Goal: Find specific page/section: Find specific page/section

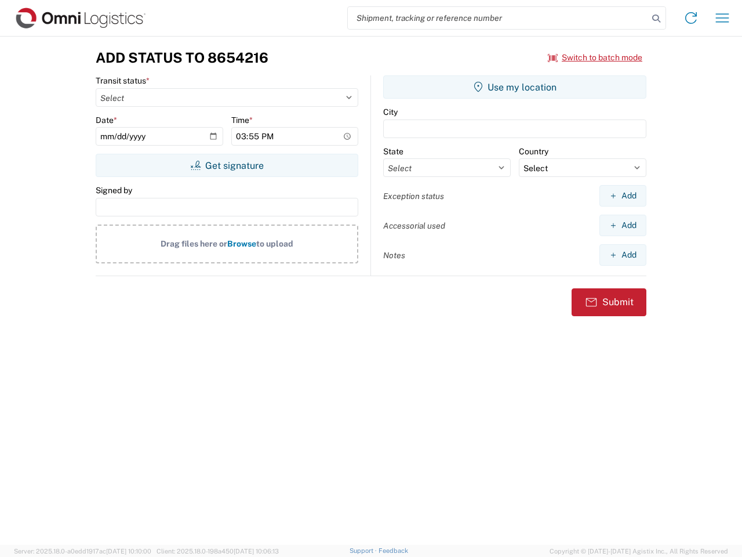
click at [498, 18] on input "search" at bounding box center [498, 18] width 300 height 22
click at [657, 19] on icon at bounding box center [656, 18] width 16 height 16
click at [691, 18] on icon at bounding box center [691, 18] width 19 height 19
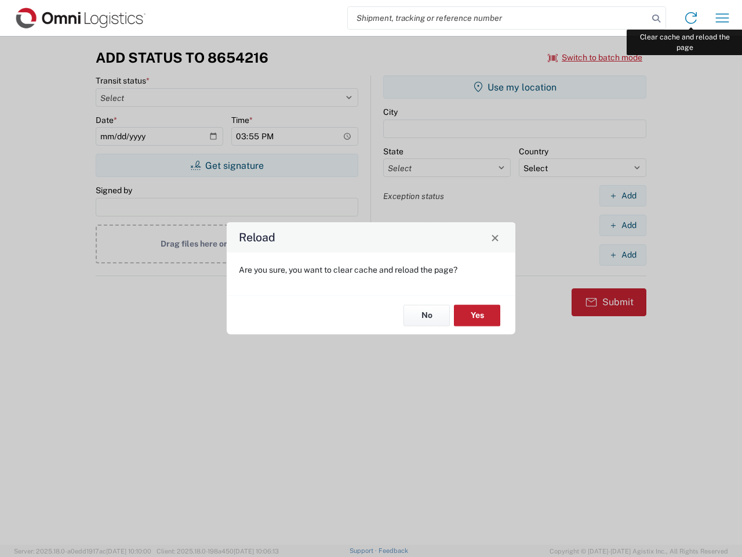
click at [723, 18] on div "Reload Are you sure, you want to clear cache and reload the page? No Yes" at bounding box center [371, 278] width 742 height 557
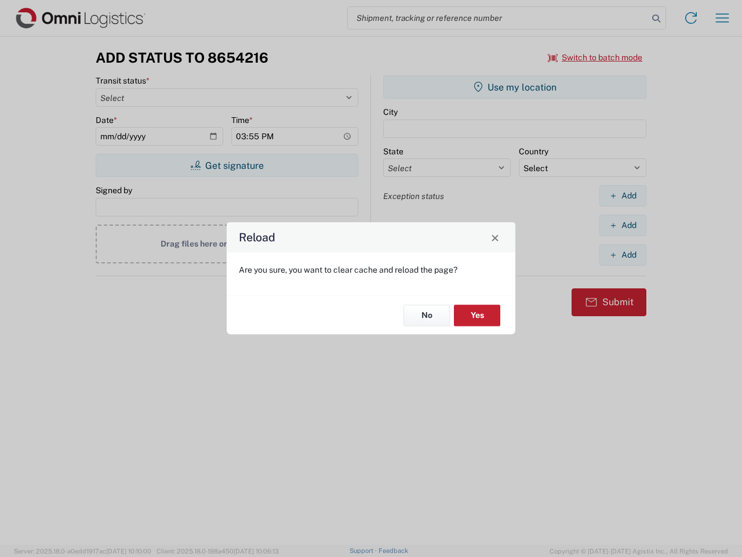
click at [596, 57] on div "Reload Are you sure, you want to clear cache and reload the page? No Yes" at bounding box center [371, 278] width 742 height 557
click at [227, 165] on div "Reload Are you sure, you want to clear cache and reload the page? No Yes" at bounding box center [371, 278] width 742 height 557
click at [515, 87] on div "Reload Are you sure, you want to clear cache and reload the page? No Yes" at bounding box center [371, 278] width 742 height 557
click at [623, 195] on div "Reload Are you sure, you want to clear cache and reload the page? No Yes" at bounding box center [371, 278] width 742 height 557
click at [623, 225] on div "Reload Are you sure, you want to clear cache and reload the page? No Yes" at bounding box center [371, 278] width 742 height 557
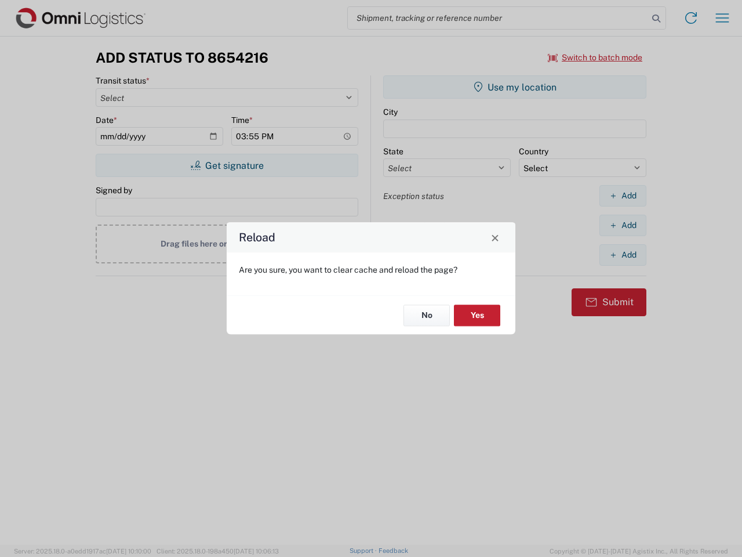
click at [623, 255] on div "Reload Are you sure, you want to clear cache and reload the page? No Yes" at bounding box center [371, 278] width 742 height 557
